Goal: Task Accomplishment & Management: Complete application form

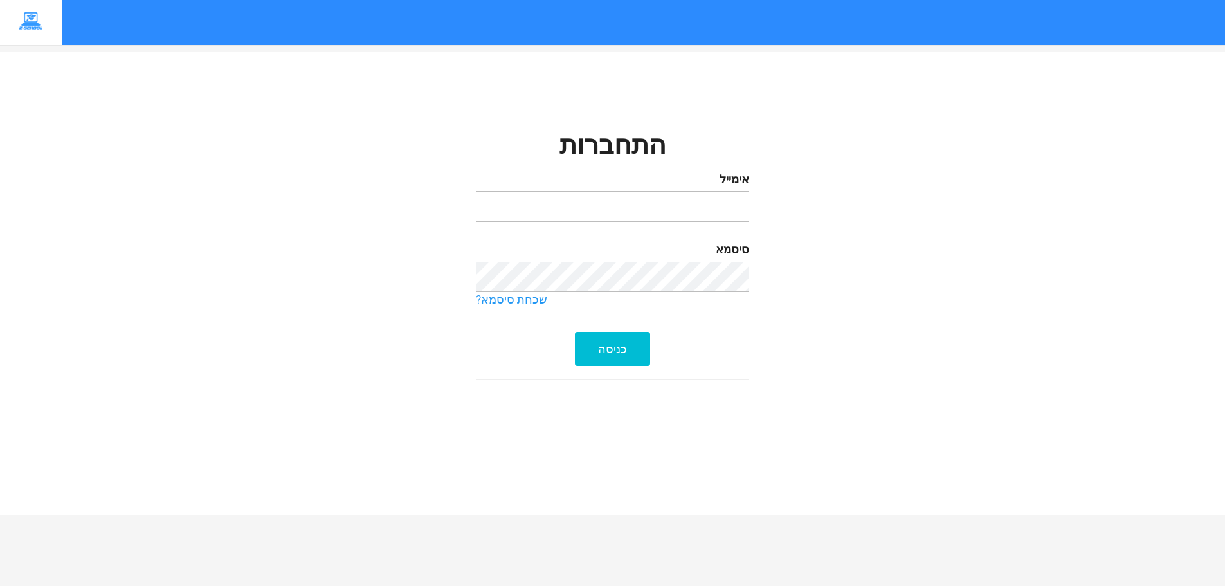
click at [662, 204] on input "email" at bounding box center [612, 206] width 273 height 31
click at [620, 209] on input "email" at bounding box center [612, 206] width 273 height 31
click at [616, 206] on input "email" at bounding box center [612, 206] width 273 height 31
click at [706, 208] on input "email" at bounding box center [612, 206] width 273 height 31
type input "roei2mberg@gmail.com"
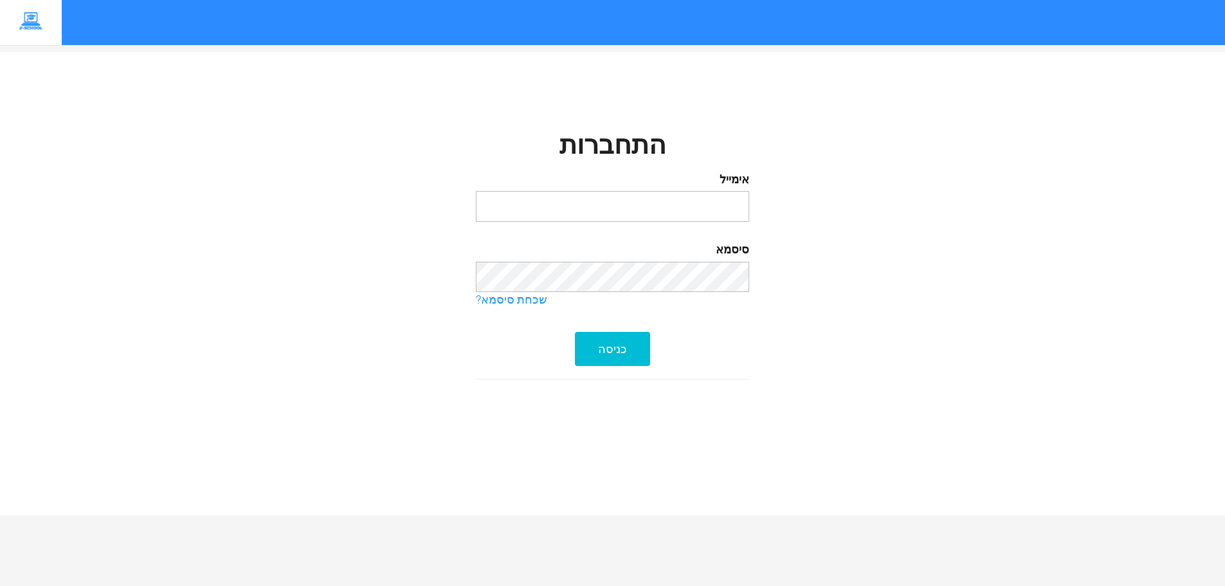
type input "[EMAIL_ADDRESS][DOMAIN_NAME]"
